Goal: Task Accomplishment & Management: Manage account settings

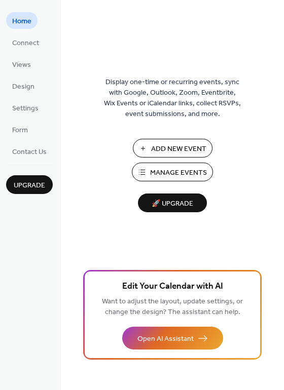
click at [180, 173] on span "Manage Events" at bounding box center [178, 173] width 57 height 11
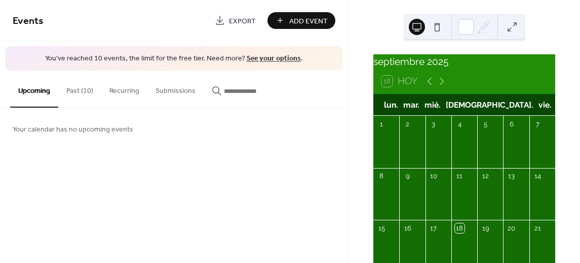
click at [83, 86] on button "Past (10)" at bounding box center [79, 88] width 43 height 36
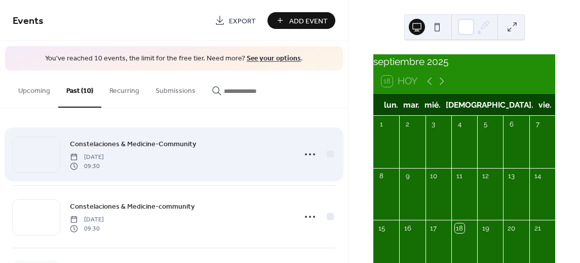
click at [218, 155] on div "Constelaciones & Medicine-Community [DATE] 09:30" at bounding box center [180, 154] width 220 height 32
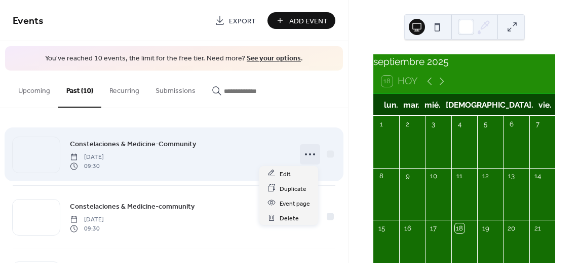
click at [308, 157] on icon at bounding box center [310, 154] width 16 height 16
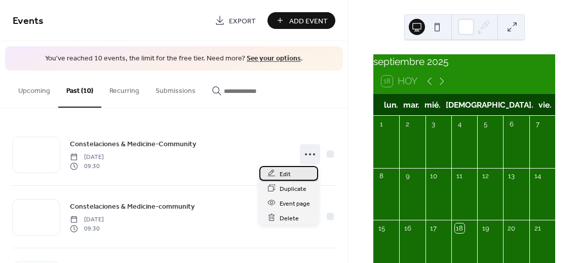
click at [290, 172] on div "Edit" at bounding box center [289, 173] width 59 height 15
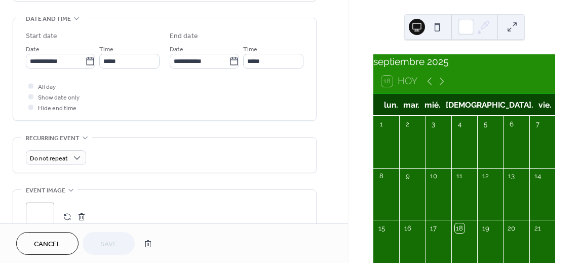
scroll to position [313, 0]
click at [63, 61] on input "**********" at bounding box center [55, 60] width 59 height 15
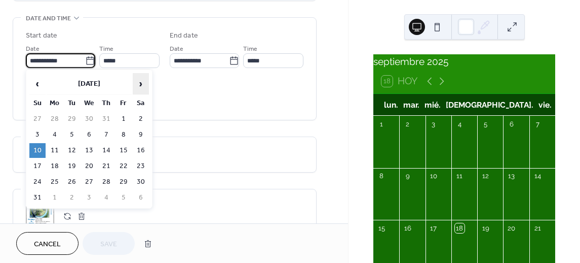
click at [141, 87] on span "›" at bounding box center [140, 84] width 15 height 20
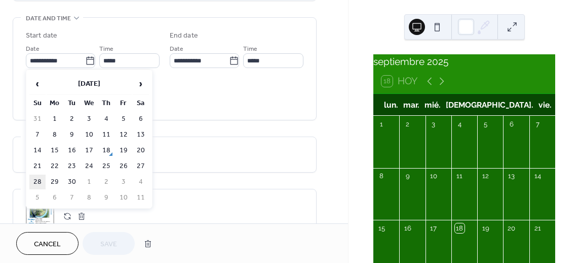
click at [39, 179] on td "28" at bounding box center [37, 181] width 16 height 15
type input "**********"
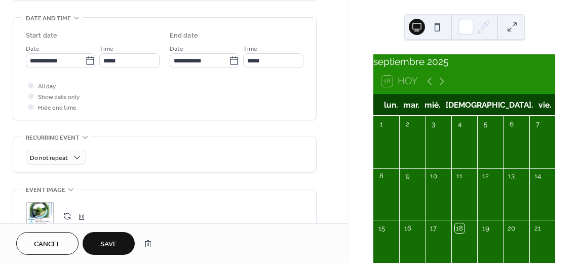
click at [39, 179] on div "**********" at bounding box center [165, 108] width 304 height 730
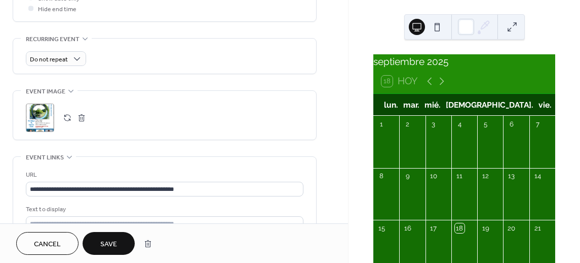
scroll to position [412, 0]
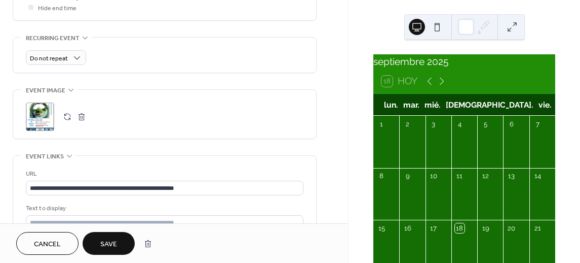
click at [65, 115] on button "button" at bounding box center [67, 116] width 14 height 14
click at [113, 246] on span "Save" at bounding box center [108, 244] width 17 height 11
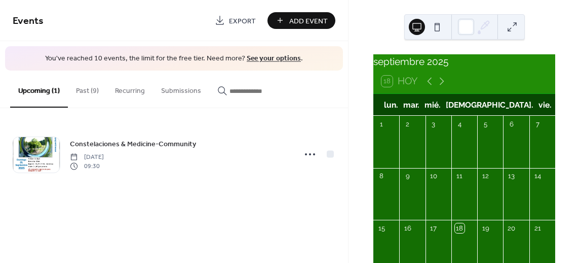
click at [87, 93] on button "Past (9)" at bounding box center [87, 88] width 39 height 36
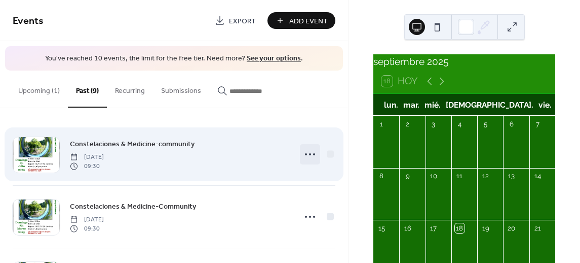
click at [309, 154] on circle at bounding box center [310, 154] width 2 height 2
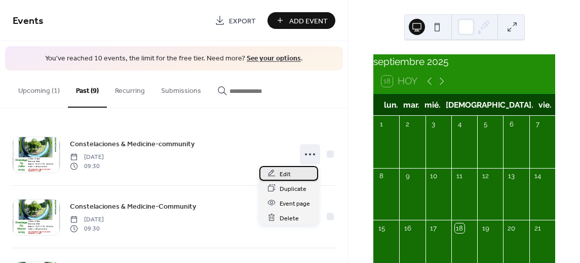
click at [283, 174] on span "Edit" at bounding box center [285, 173] width 11 height 11
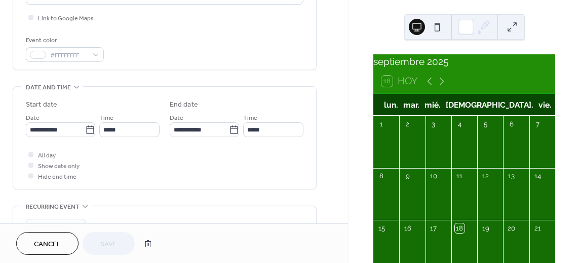
scroll to position [245, 0]
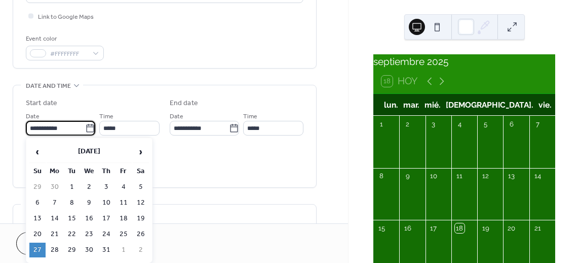
click at [67, 122] on input "**********" at bounding box center [55, 128] width 59 height 15
click at [142, 151] on span "›" at bounding box center [140, 151] width 15 height 20
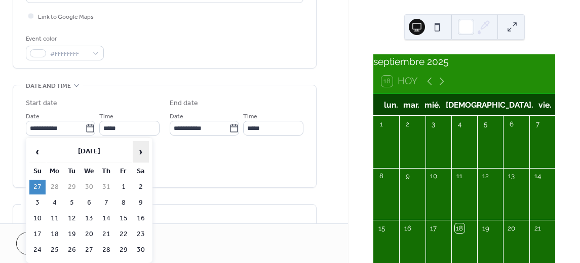
click at [142, 151] on span "›" at bounding box center [140, 151] width 15 height 20
click at [36, 215] on td "12" at bounding box center [37, 218] width 16 height 15
type input "**********"
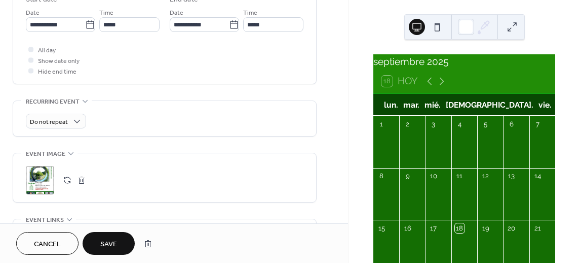
scroll to position [383, 0]
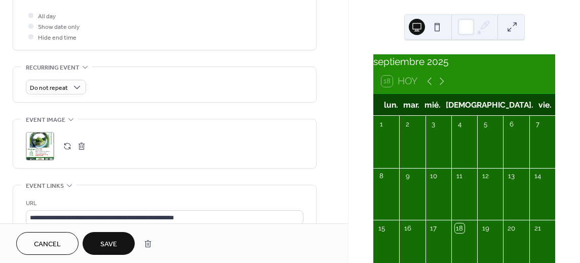
click at [64, 142] on button "button" at bounding box center [67, 146] width 14 height 14
click at [109, 244] on span "Save" at bounding box center [108, 244] width 17 height 11
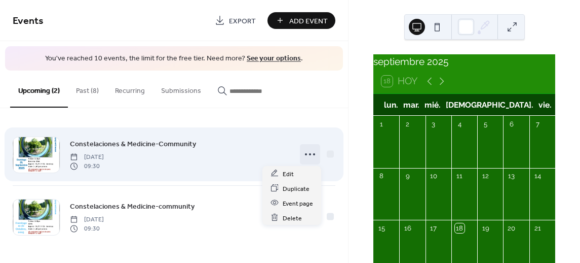
click at [311, 155] on icon at bounding box center [310, 154] width 16 height 16
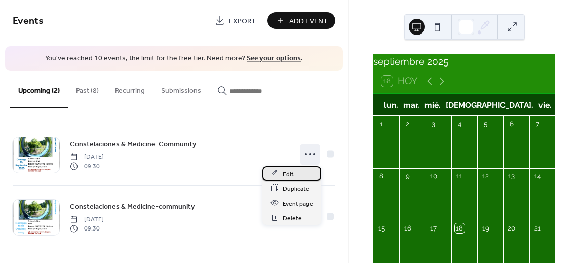
click at [292, 174] on span "Edit" at bounding box center [288, 173] width 11 height 11
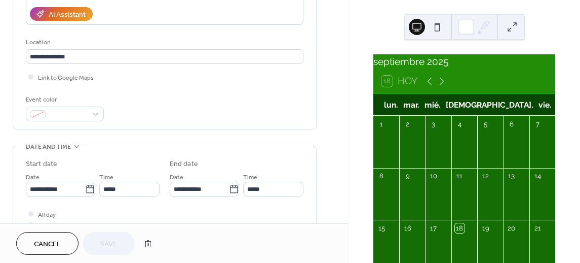
scroll to position [250, 0]
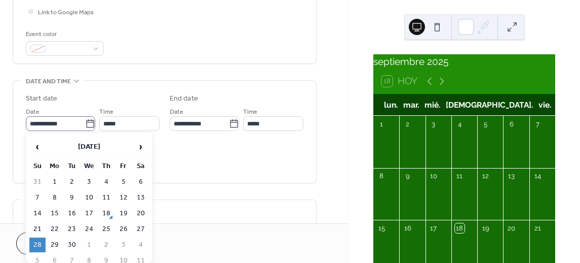
click at [89, 124] on icon at bounding box center [90, 124] width 10 height 10
click at [85, 124] on input "**********" at bounding box center [55, 123] width 59 height 15
click at [144, 149] on span "›" at bounding box center [140, 146] width 15 height 20
click at [39, 211] on td "9" at bounding box center [37, 213] width 16 height 15
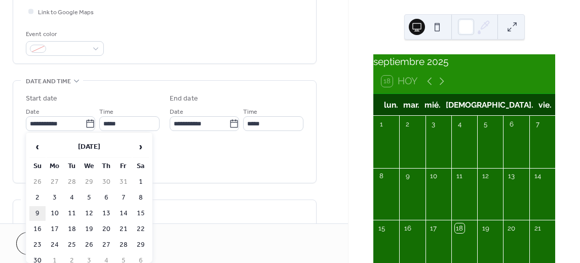
type input "**********"
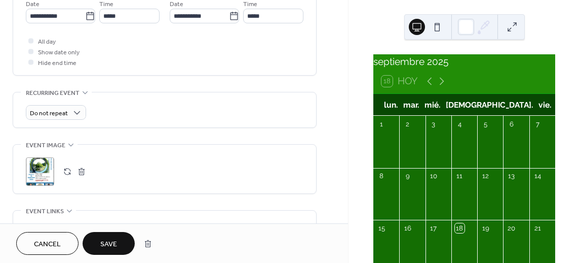
scroll to position [413, 0]
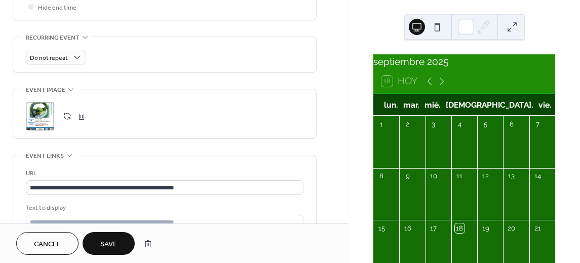
click at [69, 110] on button "button" at bounding box center [67, 116] width 14 height 14
click at [104, 240] on span "Save" at bounding box center [108, 244] width 17 height 11
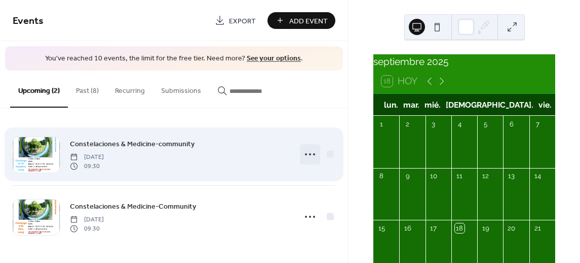
click at [309, 154] on circle at bounding box center [310, 154] width 2 height 2
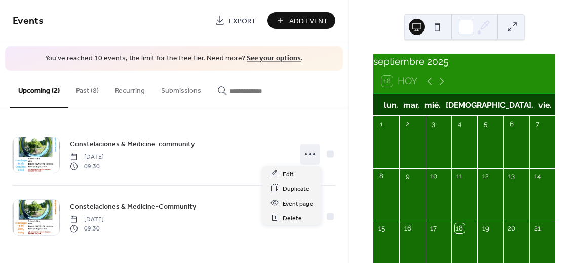
click at [85, 91] on button "Past (8)" at bounding box center [87, 88] width 39 height 36
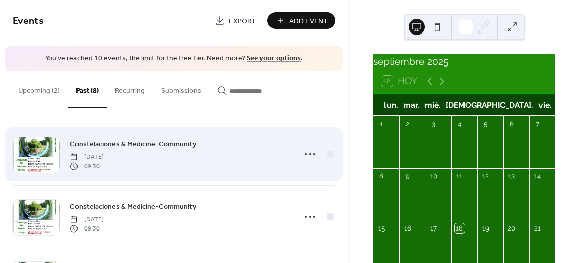
click at [191, 154] on div "Constelaciones & Medicine-Community [DATE] 09:30" at bounding box center [180, 154] width 220 height 32
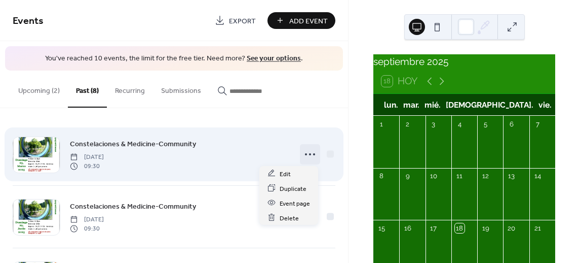
click at [313, 154] on circle at bounding box center [314, 154] width 2 height 2
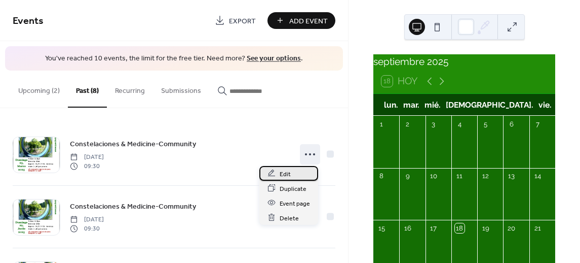
click at [292, 172] on div "Edit" at bounding box center [289, 173] width 59 height 15
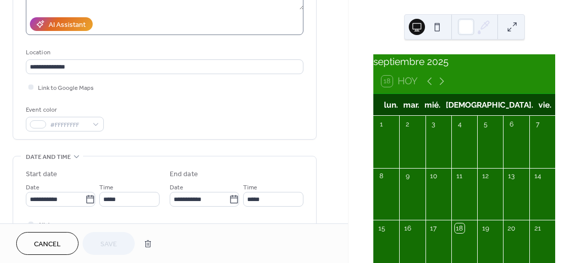
scroll to position [283, 0]
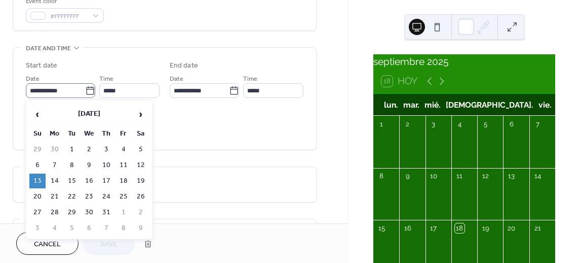
click at [88, 84] on label "**********" at bounding box center [60, 90] width 69 height 15
click at [85, 84] on input "**********" at bounding box center [55, 90] width 59 height 15
click at [141, 113] on span "›" at bounding box center [140, 114] width 15 height 20
click at [40, 208] on td "28" at bounding box center [37, 212] width 16 height 15
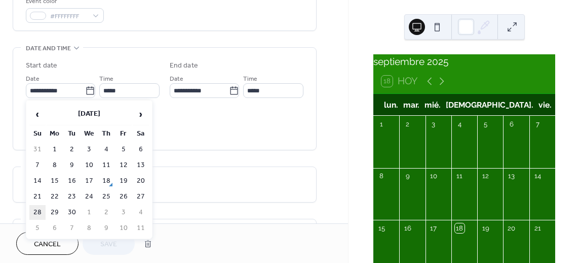
type input "**********"
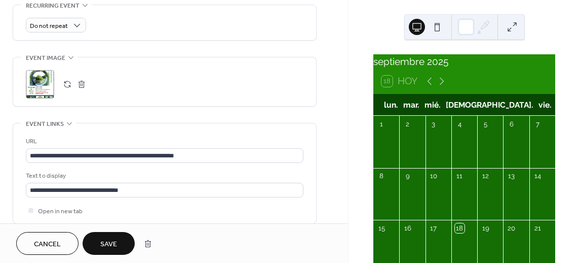
scroll to position [449, 0]
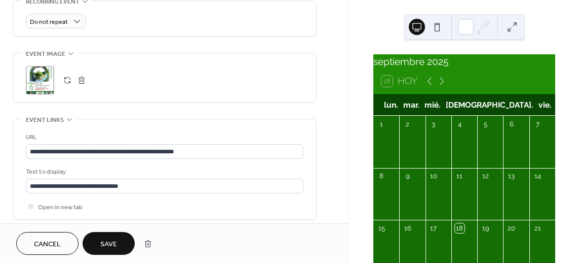
click at [67, 81] on button "button" at bounding box center [67, 80] width 14 height 14
click at [119, 241] on button "Save" at bounding box center [109, 243] width 52 height 23
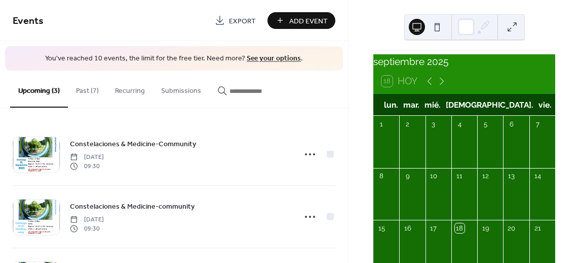
click at [88, 84] on button "Past (7)" at bounding box center [87, 88] width 39 height 36
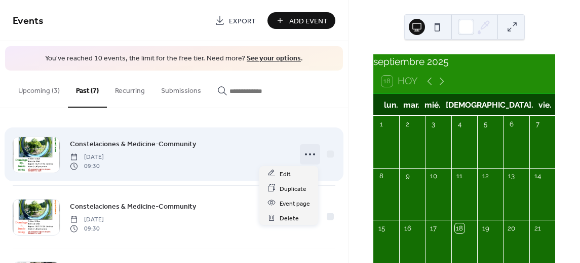
click at [309, 151] on icon at bounding box center [310, 154] width 16 height 16
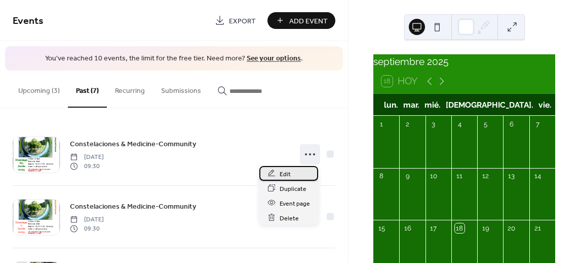
click at [290, 171] on div "Edit" at bounding box center [289, 173] width 59 height 15
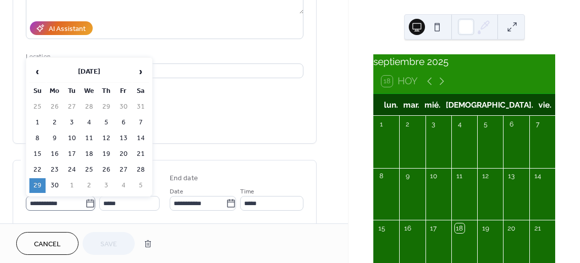
click at [87, 205] on icon at bounding box center [90, 203] width 8 height 8
click at [85, 205] on input "**********" at bounding box center [55, 203] width 59 height 15
click at [141, 68] on span "›" at bounding box center [140, 71] width 15 height 20
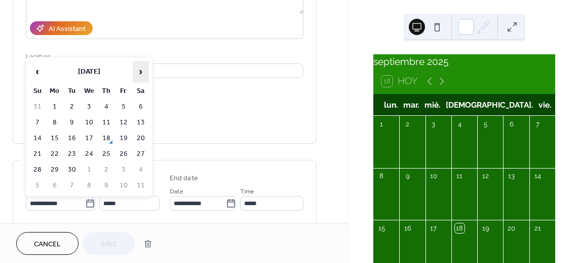
click at [141, 68] on span "›" at bounding box center [140, 71] width 15 height 20
click at [37, 167] on td "23" at bounding box center [37, 169] width 16 height 15
type input "**********"
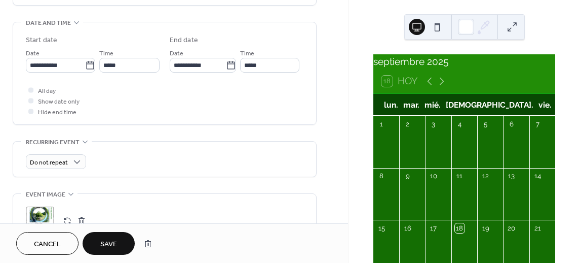
scroll to position [422, 0]
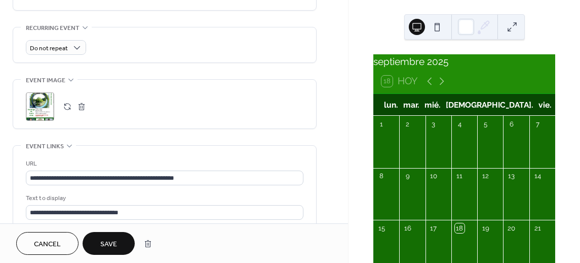
click at [64, 105] on button "button" at bounding box center [67, 106] width 14 height 14
click at [109, 239] on span "Save" at bounding box center [108, 244] width 17 height 11
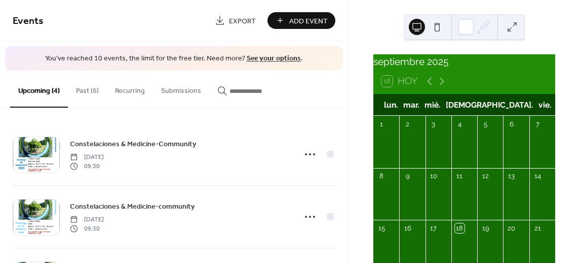
click at [81, 91] on button "Past (6)" at bounding box center [87, 88] width 39 height 36
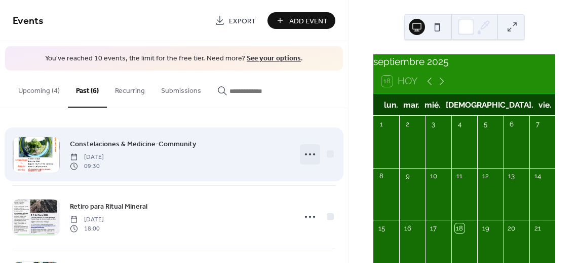
click at [309, 147] on icon at bounding box center [310, 154] width 16 height 16
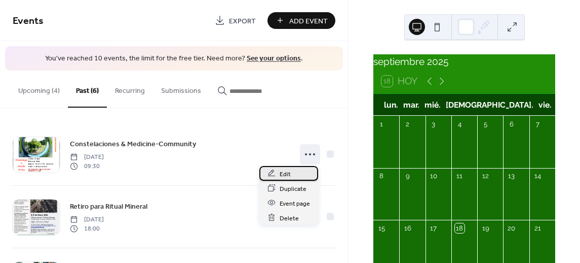
click at [288, 172] on span "Edit" at bounding box center [285, 173] width 11 height 11
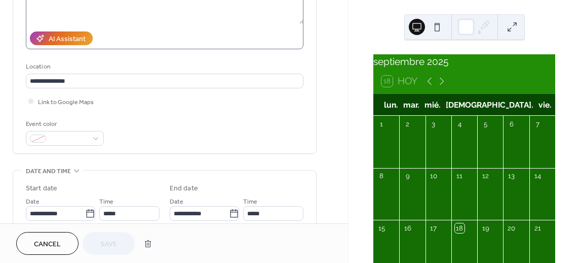
scroll to position [277, 0]
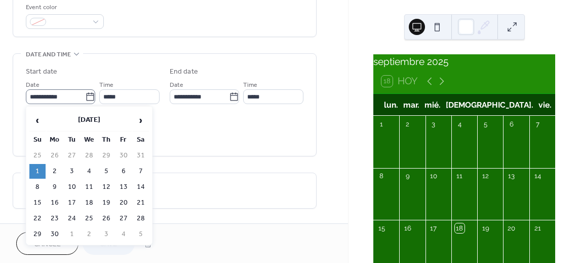
click at [86, 101] on label "**********" at bounding box center [60, 96] width 69 height 15
click at [85, 101] on input "**********" at bounding box center [55, 96] width 59 height 15
click at [137, 120] on span "›" at bounding box center [140, 120] width 15 height 20
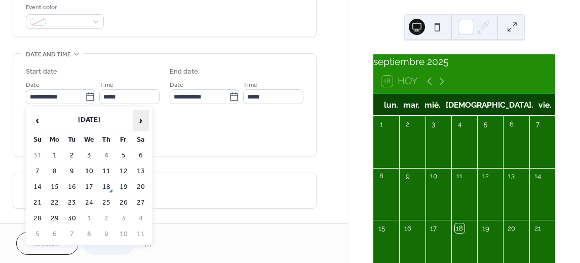
click at [137, 120] on span "›" at bounding box center [140, 120] width 15 height 20
click at [37, 167] on td "7" at bounding box center [37, 171] width 16 height 15
type input "**********"
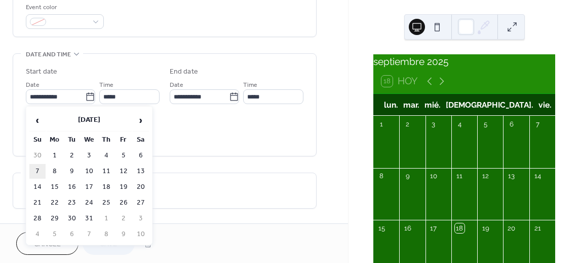
type input "**********"
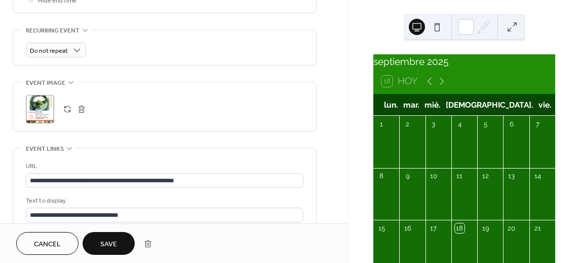
scroll to position [420, 0]
click at [69, 106] on button "button" at bounding box center [67, 108] width 14 height 14
click at [110, 241] on span "Save" at bounding box center [108, 244] width 17 height 11
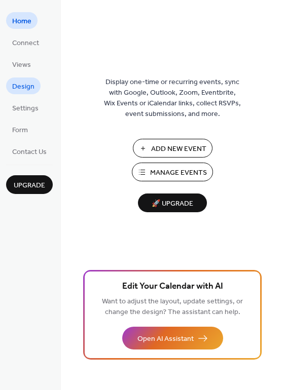
click at [23, 86] on span "Design" at bounding box center [23, 87] width 22 height 11
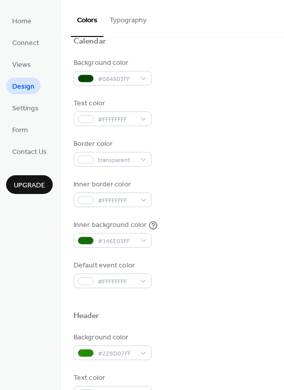
scroll to position [85, 0]
click at [15, 133] on span "Form" at bounding box center [20, 130] width 16 height 11
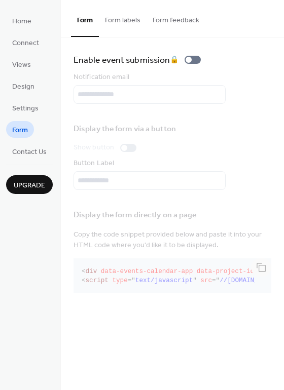
click at [138, 16] on button "Form labels" at bounding box center [123, 18] width 48 height 36
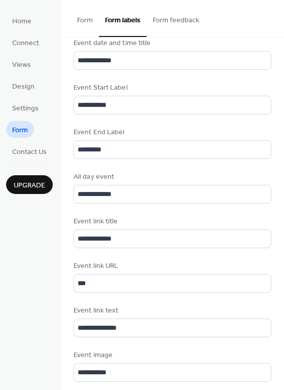
scroll to position [418, 0]
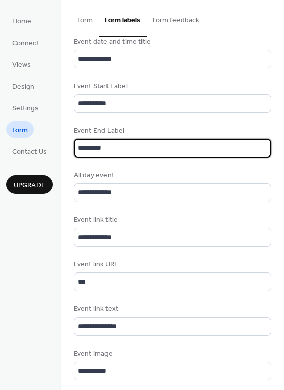
click at [205, 151] on input "*********" at bounding box center [173, 148] width 198 height 19
click at [26, 103] on span "Settings" at bounding box center [25, 108] width 26 height 11
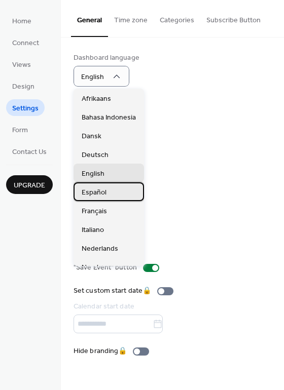
click at [97, 188] on span "Español" at bounding box center [94, 192] width 25 height 11
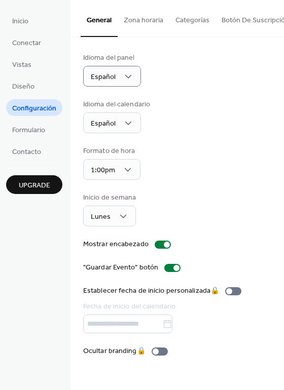
click at [151, 23] on button "Zona horaria" at bounding box center [144, 18] width 52 height 36
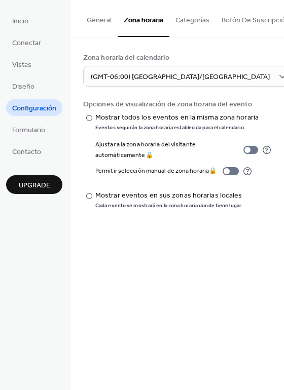
click at [187, 18] on button "Categorías" at bounding box center [192, 18] width 46 height 36
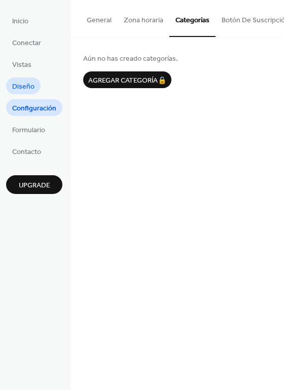
click at [28, 85] on span "Diseño" at bounding box center [23, 87] width 22 height 11
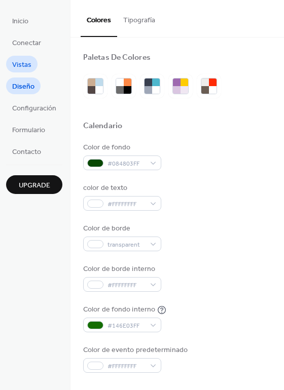
click at [25, 68] on span "Vistas" at bounding box center [21, 65] width 19 height 11
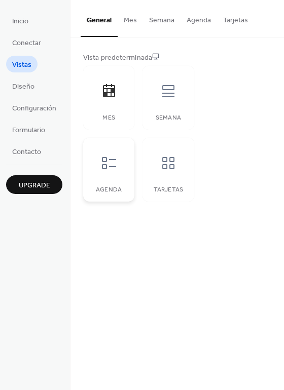
click at [119, 163] on div at bounding box center [109, 163] width 30 height 30
click at [160, 20] on button "Semana" at bounding box center [162, 18] width 38 height 36
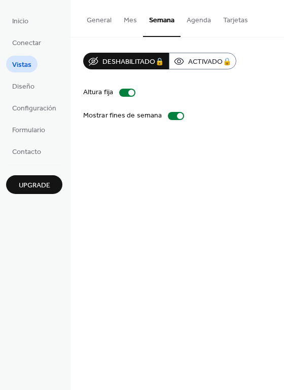
click at [121, 19] on button "Mes" at bounding box center [130, 18] width 25 height 36
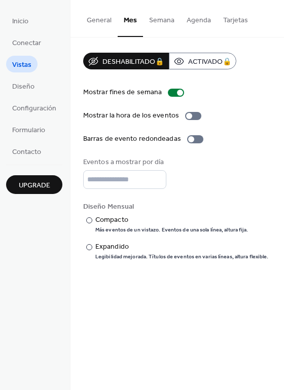
click at [187, 21] on button "Agenda" at bounding box center [198, 18] width 36 height 36
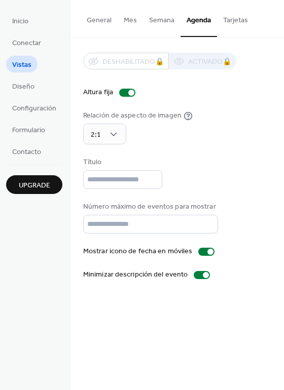
click at [228, 15] on button "Tarjetas" at bounding box center [235, 18] width 37 height 36
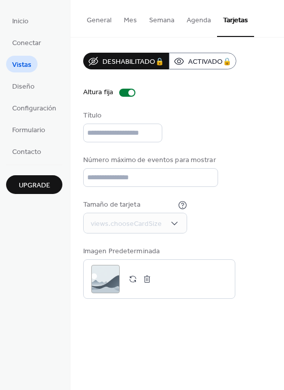
click at [188, 22] on button "Agenda" at bounding box center [198, 18] width 36 height 36
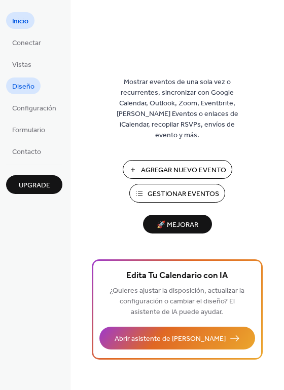
click at [23, 84] on span "Diseño" at bounding box center [23, 87] width 22 height 11
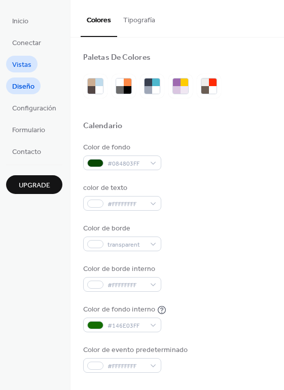
click at [25, 62] on span "Vistas" at bounding box center [21, 65] width 19 height 11
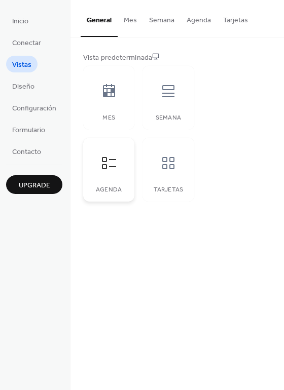
click at [114, 168] on icon at bounding box center [109, 163] width 16 height 16
click at [198, 18] on button "Agenda" at bounding box center [198, 18] width 36 height 36
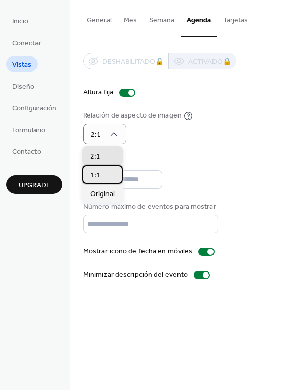
click at [98, 170] on span "1:1" at bounding box center [95, 175] width 10 height 11
click at [97, 158] on span "2:1" at bounding box center [95, 156] width 10 height 11
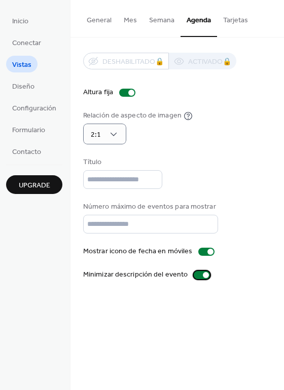
click at [194, 275] on div at bounding box center [202, 275] width 16 height 8
click at [203, 276] on div at bounding box center [202, 275] width 16 height 8
click at [129, 182] on input "text" at bounding box center [122, 179] width 79 height 19
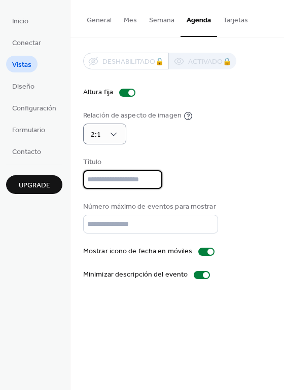
type input "*"
click at [246, 151] on div "Deshabilitado 🔒 Activado 🔒 Altura fija Relación de aspecto de imagen 2:1 Título…" at bounding box center [177, 167] width 188 height 228
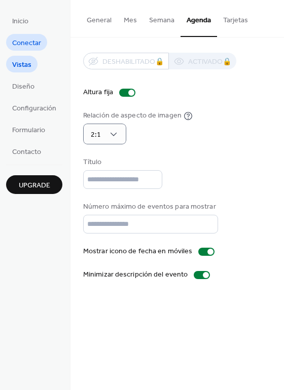
click at [28, 45] on span "Conectar" at bounding box center [26, 43] width 29 height 11
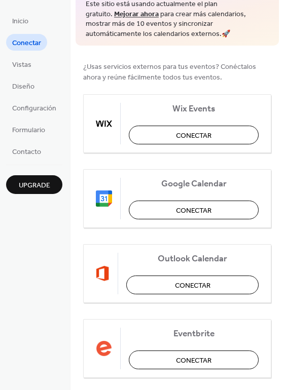
scroll to position [51, 0]
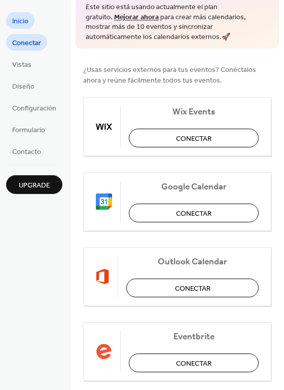
click at [24, 23] on span "Inicio" at bounding box center [20, 21] width 16 height 11
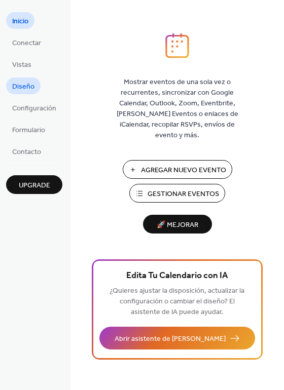
click at [31, 84] on span "Diseño" at bounding box center [23, 87] width 22 height 11
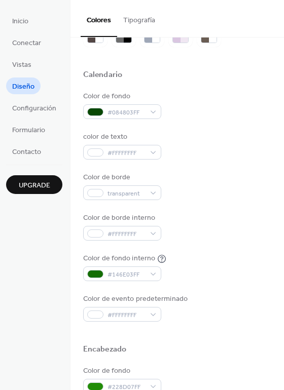
scroll to position [52, 0]
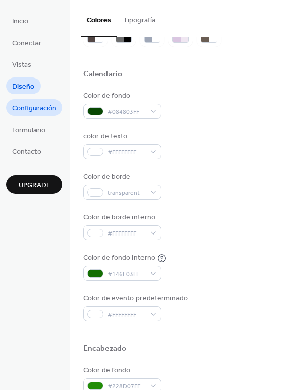
click at [29, 103] on span "Configuración" at bounding box center [34, 108] width 44 height 11
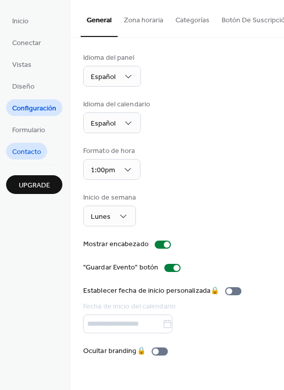
click at [31, 151] on span "Contacto" at bounding box center [26, 152] width 29 height 11
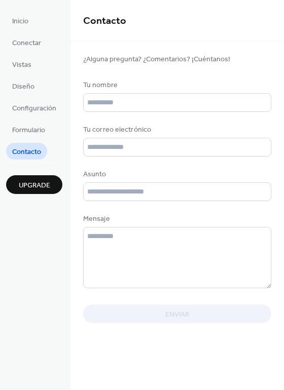
click at [166, 315] on div "Enviar" at bounding box center [177, 314] width 188 height 19
